Goal: Transaction & Acquisition: Obtain resource

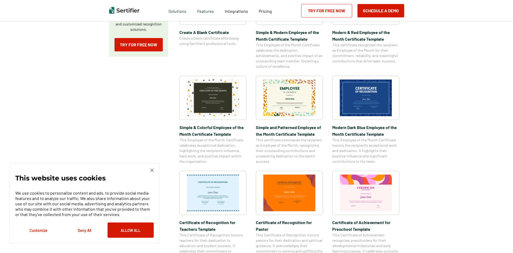
scroll to position [80, 0]
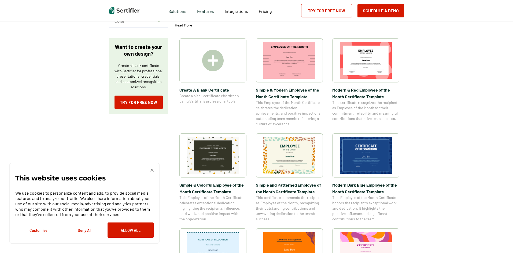
click at [232, 149] on img at bounding box center [213, 155] width 52 height 37
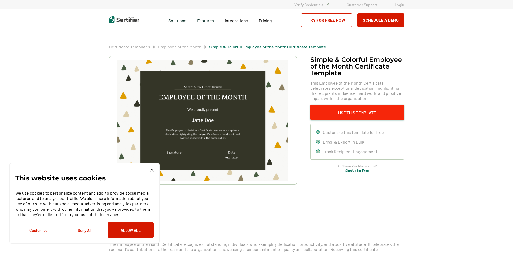
click at [357, 114] on button "Use This Template" at bounding box center [357, 112] width 94 height 15
